Goal: Task Accomplishment & Management: Complete application form

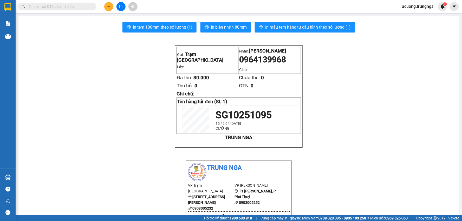
click at [86, 8] on input "text" at bounding box center [59, 7] width 61 height 6
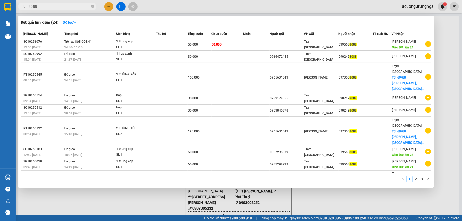
type input "8088"
drag, startPoint x: 109, startPoint y: 6, endPoint x: 105, endPoint y: 6, distance: 4.2
click at [109, 6] on div at bounding box center [231, 110] width 462 height 221
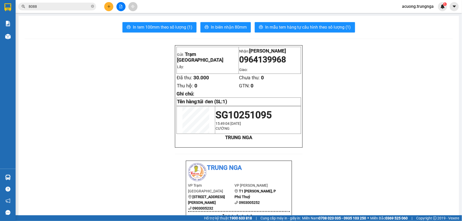
click at [108, 4] on button at bounding box center [108, 6] width 9 height 9
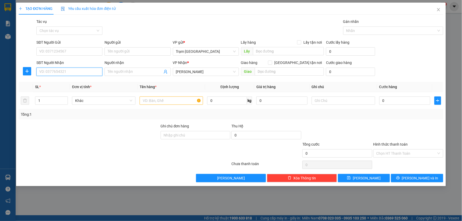
click at [67, 70] on input "SĐT Người Nhận" at bounding box center [69, 72] width 66 height 8
type input "0918111959"
click at [78, 81] on div "0918111959 - [PERSON_NAME]" at bounding box center [69, 82] width 60 height 6
type input "[PERSON_NAME]"
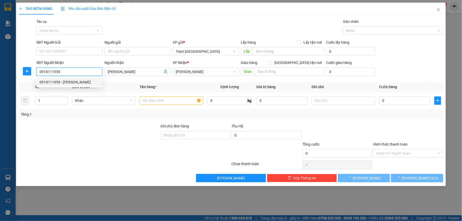
type input "30.000"
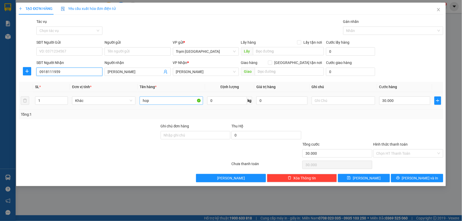
type input "0918111959"
drag, startPoint x: 169, startPoint y: 100, endPoint x: 5, endPoint y: 81, distance: 164.5
click at [5, 81] on div "TẠO ĐƠN HÀNG Yêu cầu xuất hóa đơn điện tử Transit Pickup Surcharge Ids Transit …" at bounding box center [231, 110] width 462 height 221
type input "bảng số (đen)"
click at [217, 100] on input "0" at bounding box center [227, 100] width 40 height 8
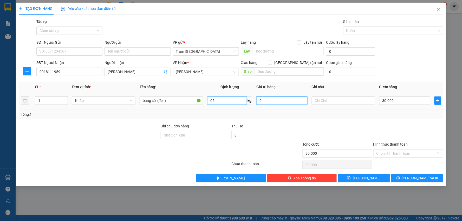
type input "5"
click at [400, 176] on icon "printer" at bounding box center [398, 178] width 4 height 4
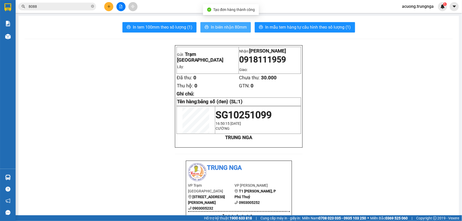
click at [222, 26] on span "In biên nhận 80mm" at bounding box center [229, 27] width 36 height 6
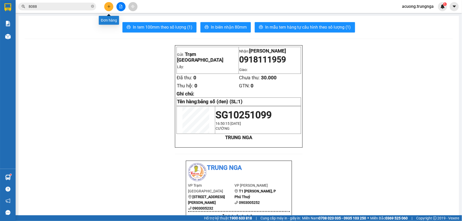
click at [108, 8] on button at bounding box center [108, 6] width 9 height 9
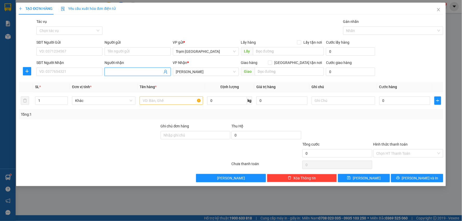
click at [124, 70] on input "Người nhận" at bounding box center [135, 72] width 55 height 6
type input "[PERSON_NAME]"
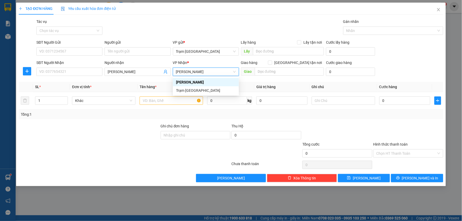
click at [198, 76] on div "VP Nhận * [PERSON_NAME]" at bounding box center [206, 69] width 66 height 18
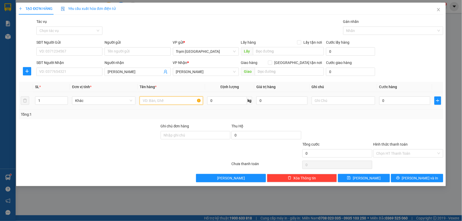
click at [167, 101] on input "text" at bounding box center [171, 100] width 63 height 8
drag, startPoint x: 179, startPoint y: 102, endPoint x: 58, endPoint y: 103, distance: 121.3
click at [58, 103] on tr "1 Khác 1 0 kg 0 0" at bounding box center [231, 100] width 424 height 17
type input "hộp"
type input "1"
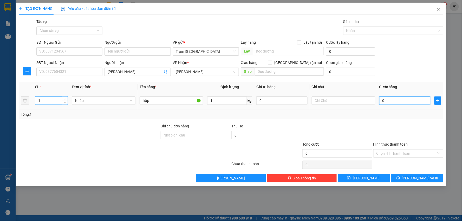
type input "003"
type input "3"
type input "0.030"
type input "30"
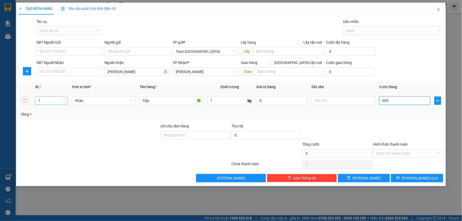
type input "30"
type input "30.000"
click at [405, 177] on button "[PERSON_NAME] và In" at bounding box center [417, 178] width 52 height 8
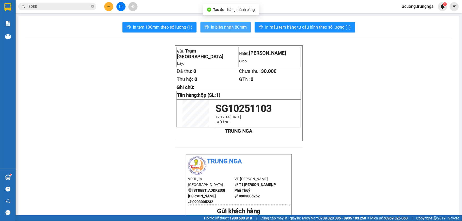
click at [220, 25] on span "In biên nhận 80mm" at bounding box center [229, 27] width 36 height 6
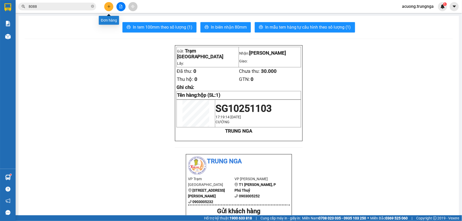
click at [108, 3] on button at bounding box center [108, 6] width 9 height 9
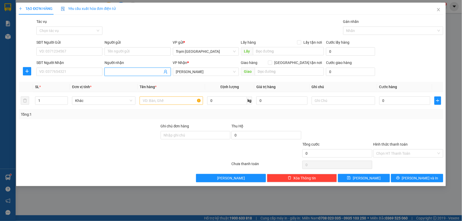
click at [152, 74] on input "Người nhận" at bounding box center [135, 72] width 55 height 6
type input "[PERSON_NAME]"
click at [174, 102] on input "text" at bounding box center [171, 100] width 63 height 8
type input "hộp"
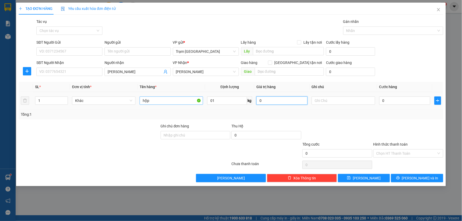
type input "1"
type input "003"
type input "3"
type input "0.030"
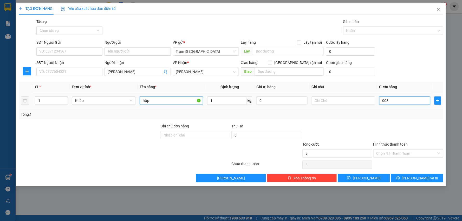
type input "30"
type input "30.000"
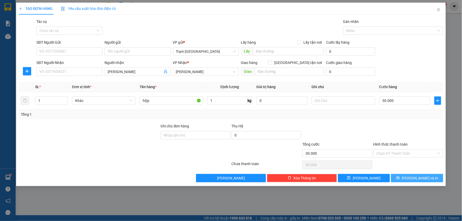
click at [409, 176] on button "[PERSON_NAME] và In" at bounding box center [417, 178] width 52 height 8
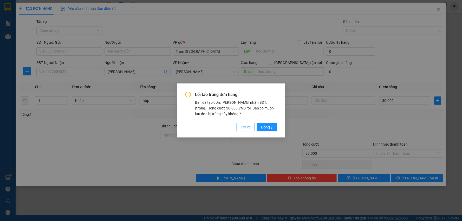
drag, startPoint x: 247, startPoint y: 127, endPoint x: 243, endPoint y: 126, distance: 4.7
click at [242, 126] on span "Trở về" at bounding box center [246, 127] width 10 height 6
type input "0"
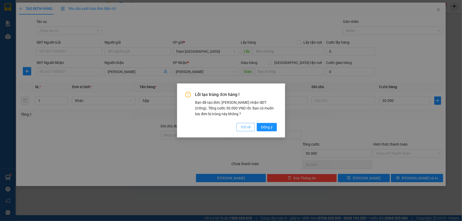
type input "0"
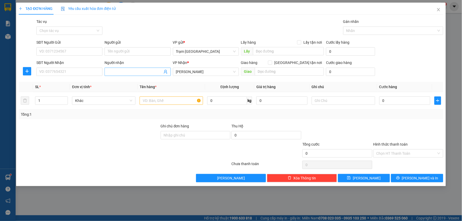
click at [129, 72] on input "Người nhận" at bounding box center [135, 72] width 55 height 6
type input "[PERSON_NAME]"
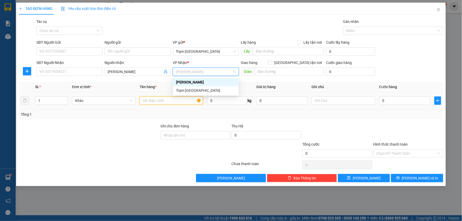
click at [154, 98] on input "text" at bounding box center [171, 100] width 63 height 8
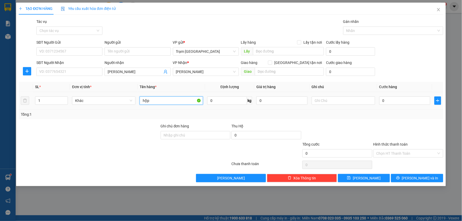
type input "hộp"
type input "1"
type input "003"
type input "3"
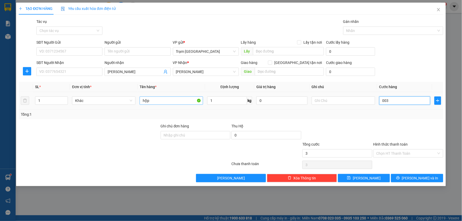
type input "0.030"
type input "30"
type input "30.000"
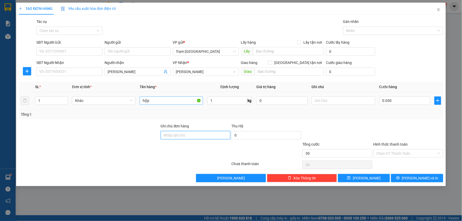
type input "30.000"
click at [399, 177] on icon "printer" at bounding box center [397, 177] width 3 height 3
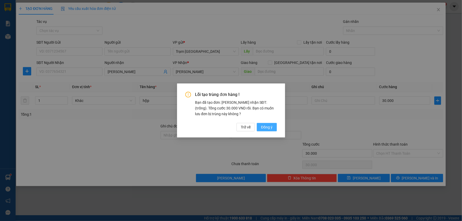
click at [270, 128] on span "Đồng ý" at bounding box center [266, 127] width 11 height 6
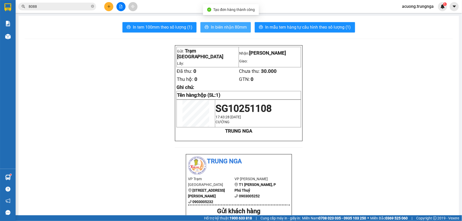
click at [235, 27] on span "In biên nhận 80mm" at bounding box center [229, 27] width 36 height 6
